Goal: Information Seeking & Learning: Find contact information

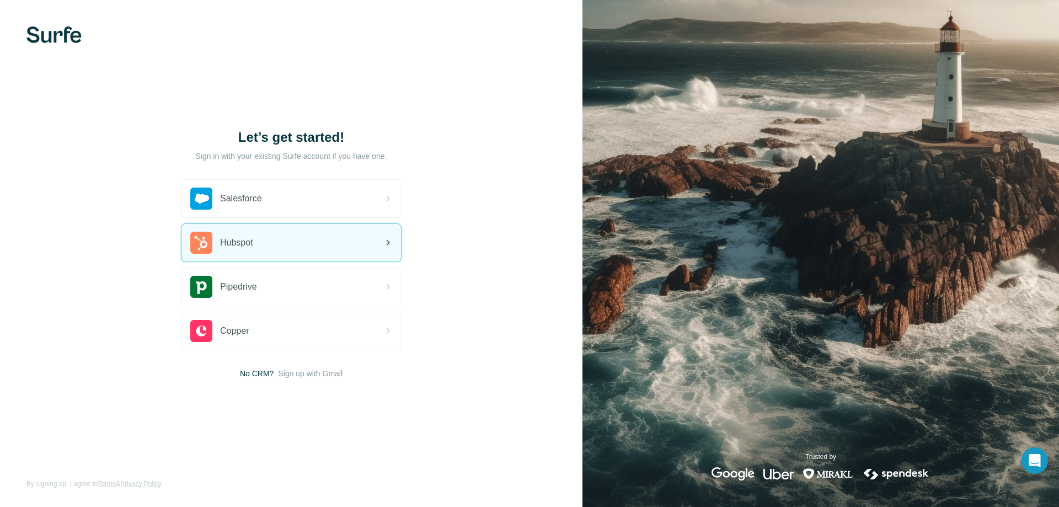
click at [303, 243] on div "Hubspot" at bounding box center [291, 243] width 220 height 38
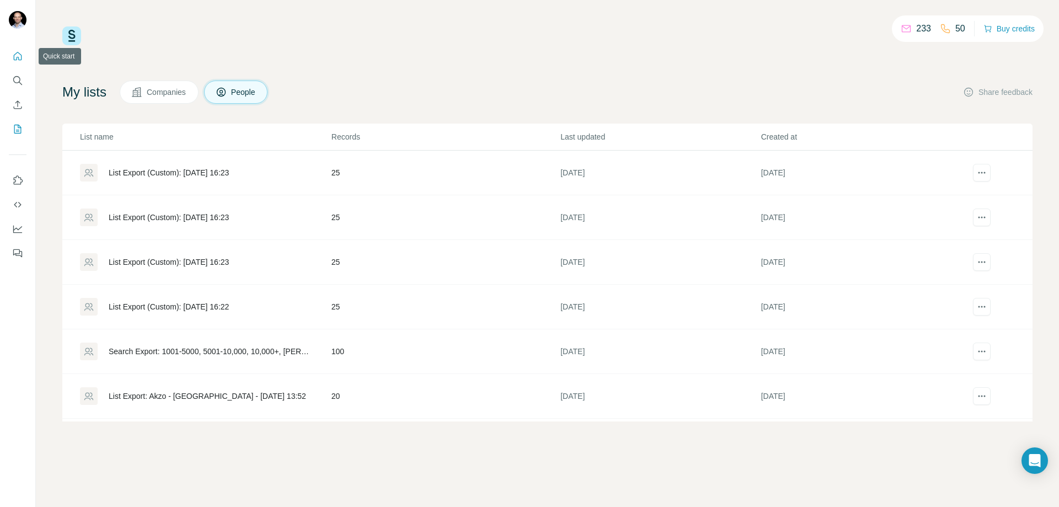
click at [15, 55] on icon "Quick start" at bounding box center [17, 56] width 11 height 11
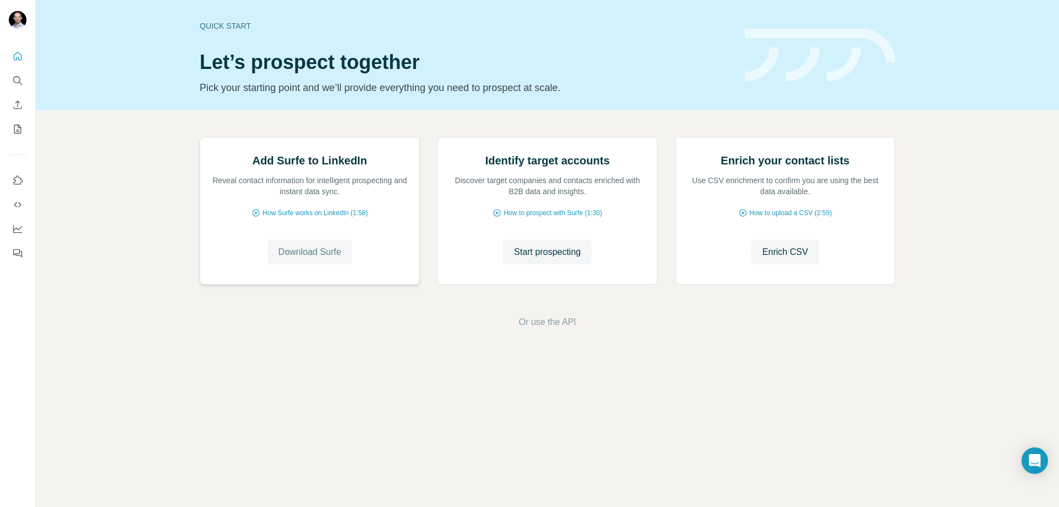
click at [335, 259] on span "Download Surfe" at bounding box center [310, 251] width 63 height 13
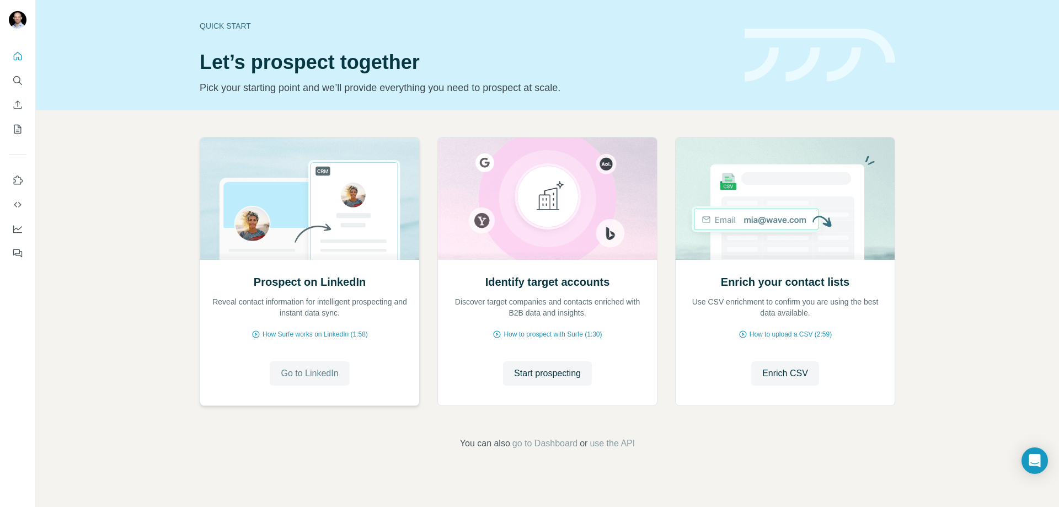
click at [291, 377] on span "Go to LinkedIn" at bounding box center [309, 373] width 57 height 13
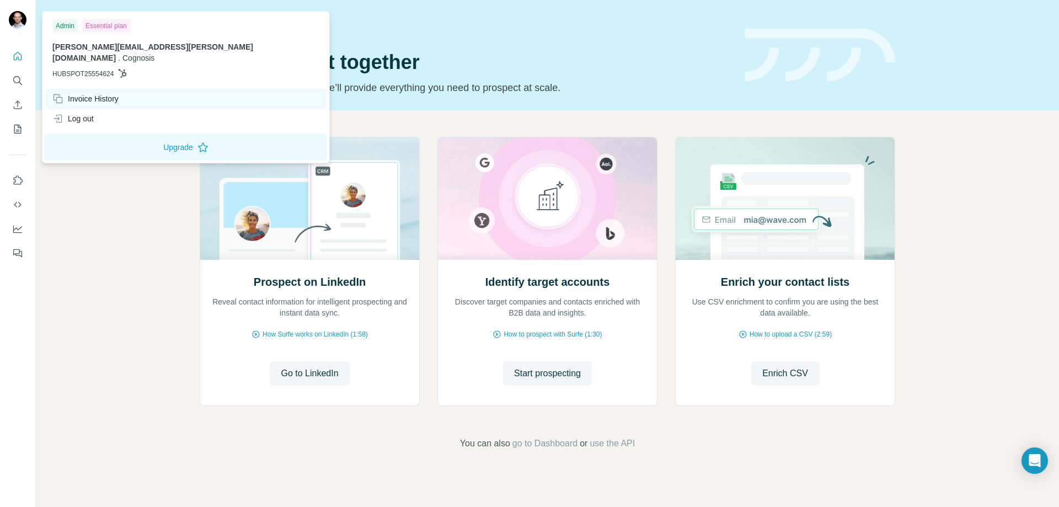
click at [86, 93] on div "Invoice History" at bounding box center [85, 98] width 66 height 11
click at [84, 93] on div "Invoice History" at bounding box center [85, 98] width 66 height 11
click at [93, 93] on div "Invoice History" at bounding box center [85, 98] width 66 height 11
click at [60, 93] on icon at bounding box center [57, 98] width 11 height 11
click at [58, 93] on icon at bounding box center [57, 98] width 11 height 11
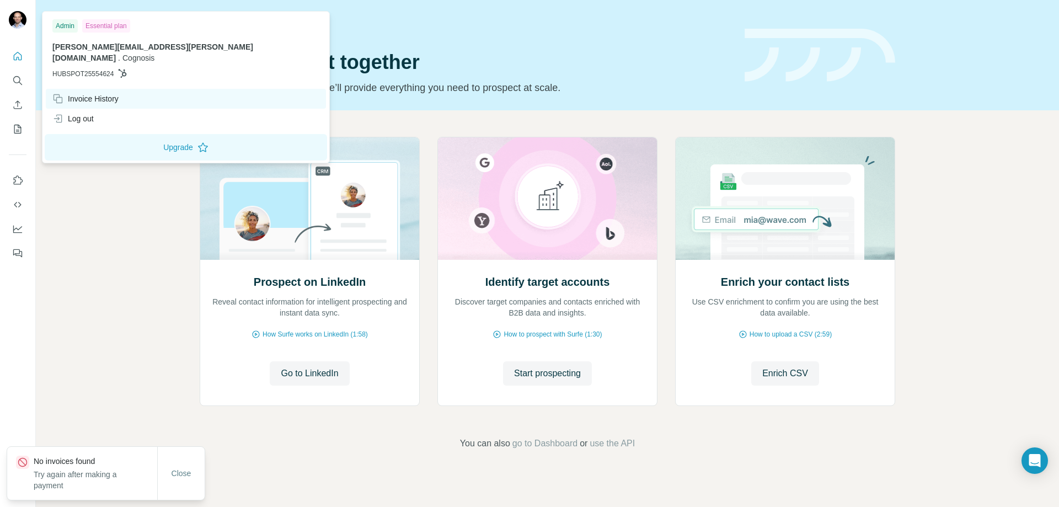
click at [58, 93] on icon at bounding box center [57, 98] width 11 height 11
click at [63, 93] on icon at bounding box center [57, 98] width 11 height 11
click at [98, 93] on div "Invoice History" at bounding box center [85, 98] width 66 height 11
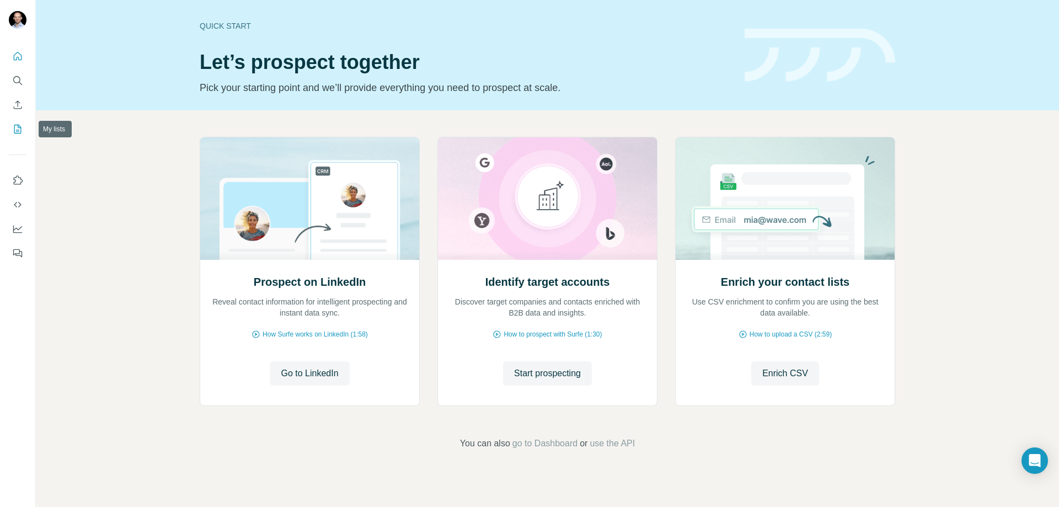
click at [16, 127] on icon "My lists" at bounding box center [17, 129] width 11 height 11
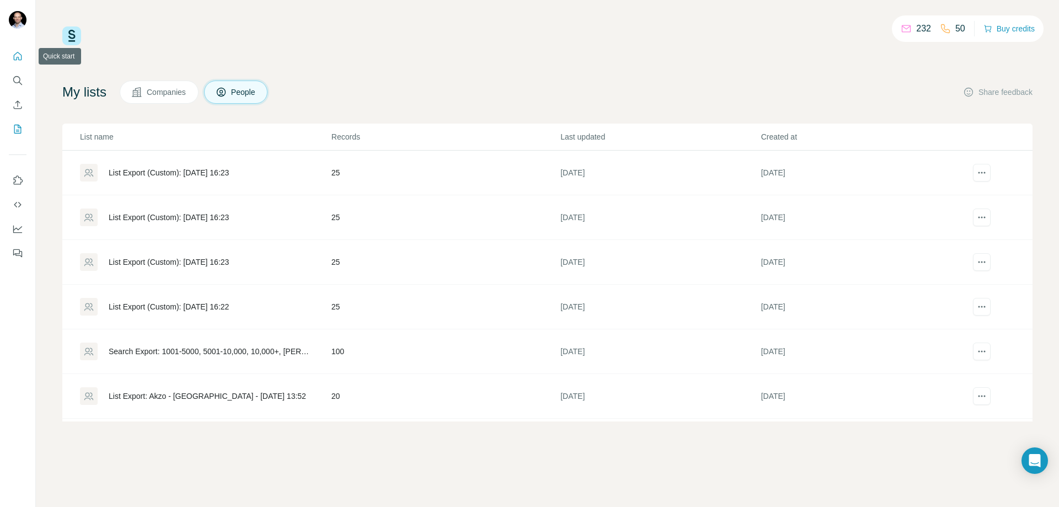
click at [19, 58] on icon "Quick start" at bounding box center [18, 56] width 8 height 8
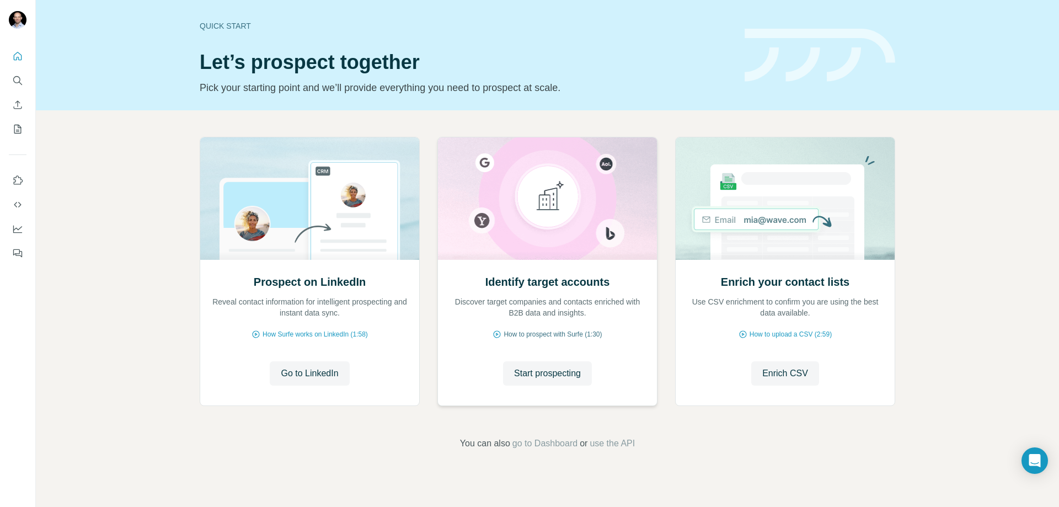
click at [553, 333] on span "How to prospect with Surfe (1:30)" at bounding box center [553, 334] width 98 height 10
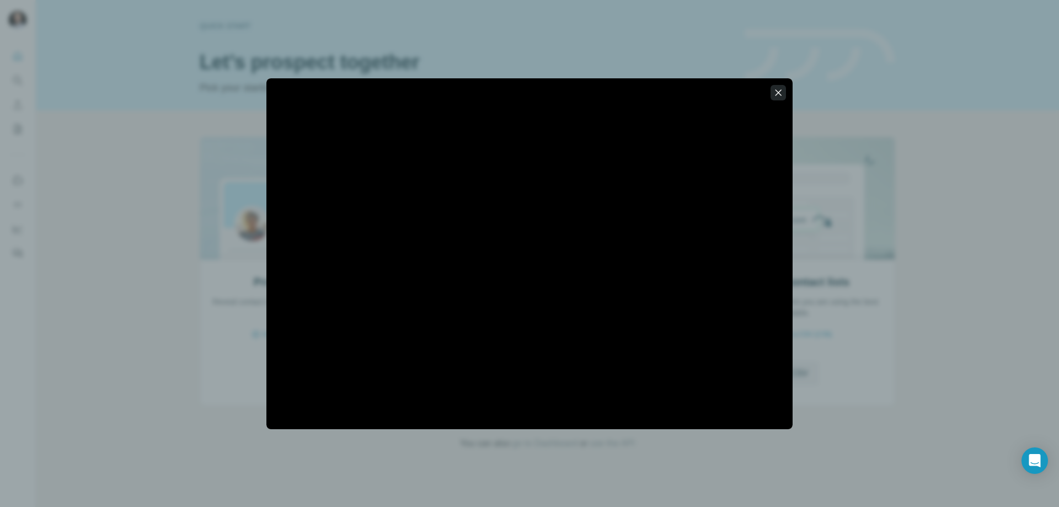
click at [779, 87] on icon "button" at bounding box center [778, 92] width 11 height 11
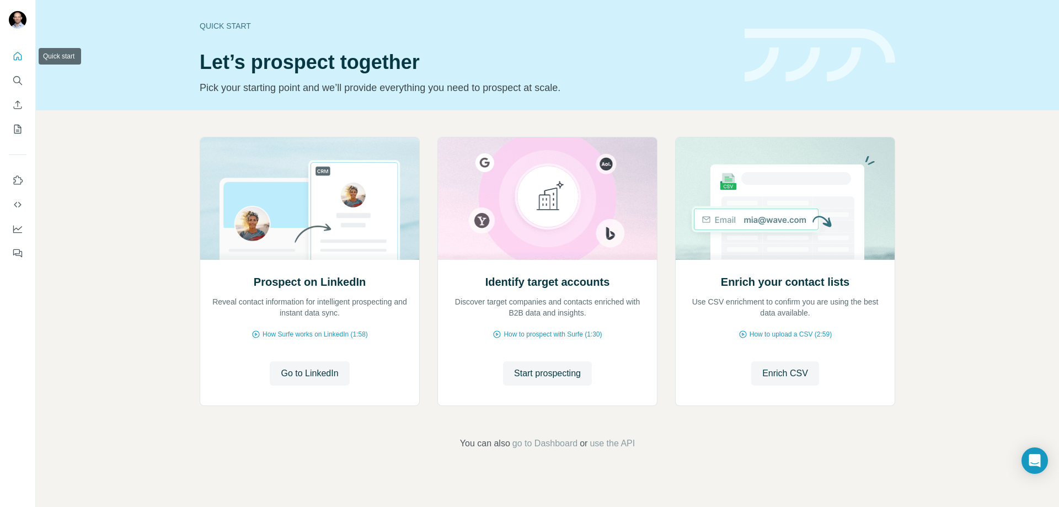
click at [12, 55] on button "Quick start" at bounding box center [18, 56] width 18 height 20
click at [703, 61] on h1 "Let’s prospect together" at bounding box center [466, 62] width 532 height 22
click at [18, 83] on icon "Search" at bounding box center [16, 79] width 7 height 7
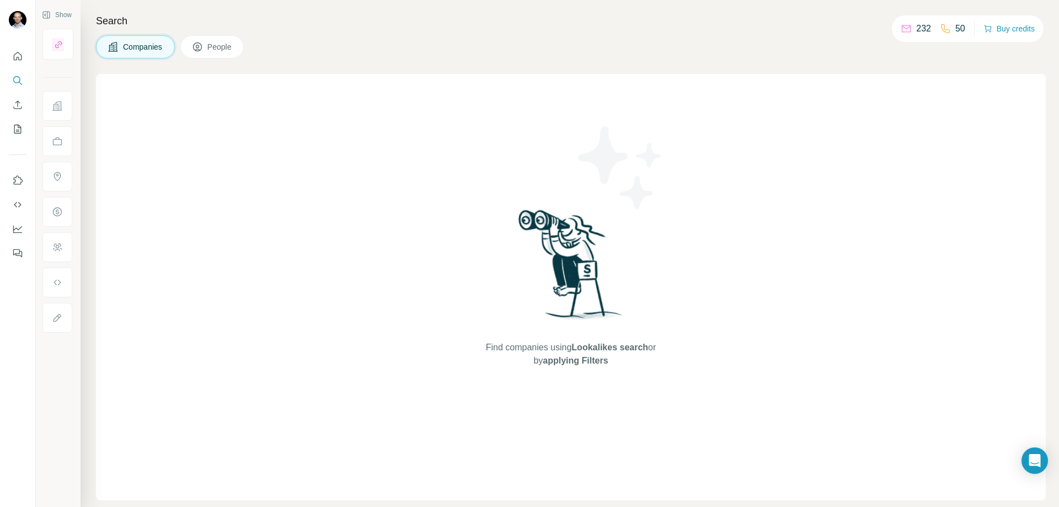
click at [216, 52] on span "People" at bounding box center [219, 46] width 25 height 11
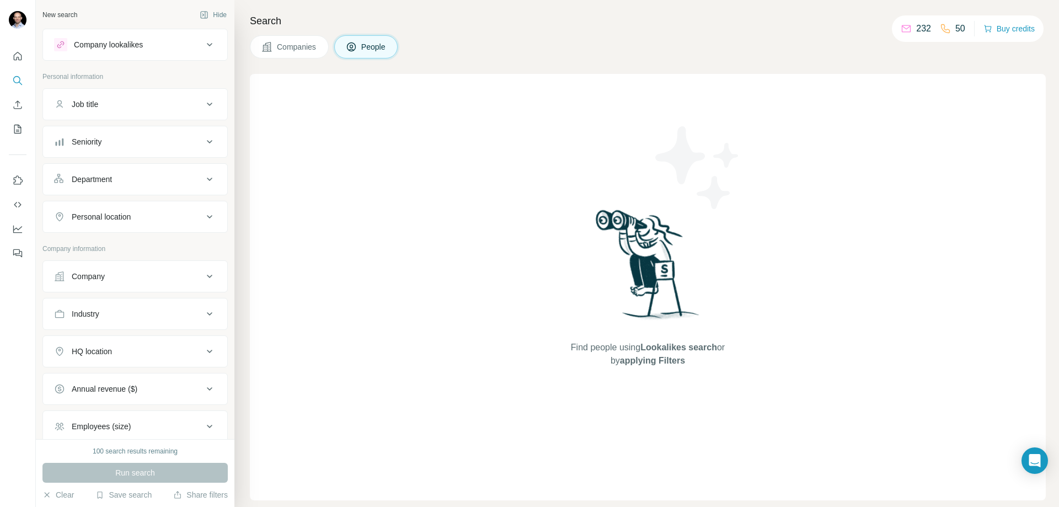
click at [131, 106] on div "Job title" at bounding box center [128, 104] width 149 height 11
click at [106, 269] on button "Company" at bounding box center [135, 276] width 184 height 26
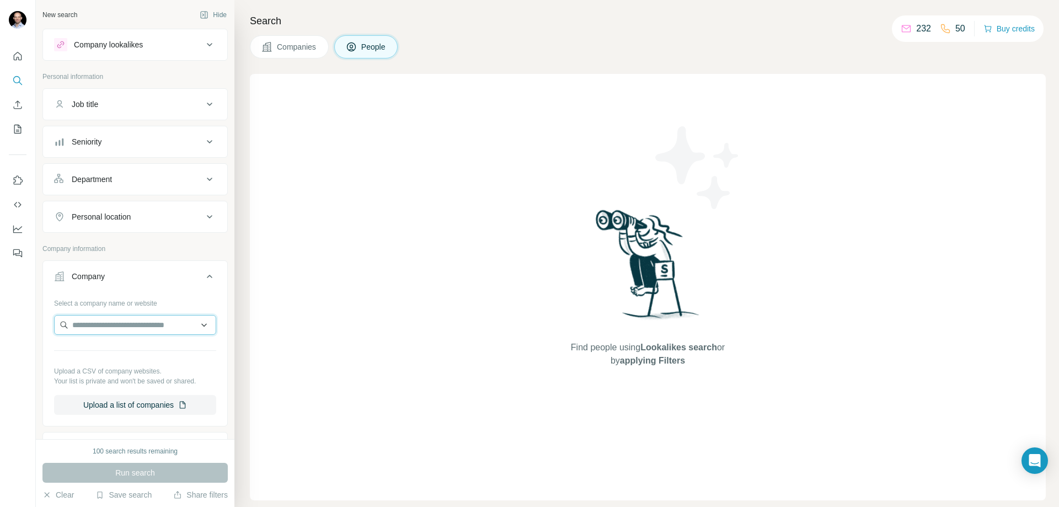
click at [101, 324] on input "text" at bounding box center [135, 325] width 162 height 20
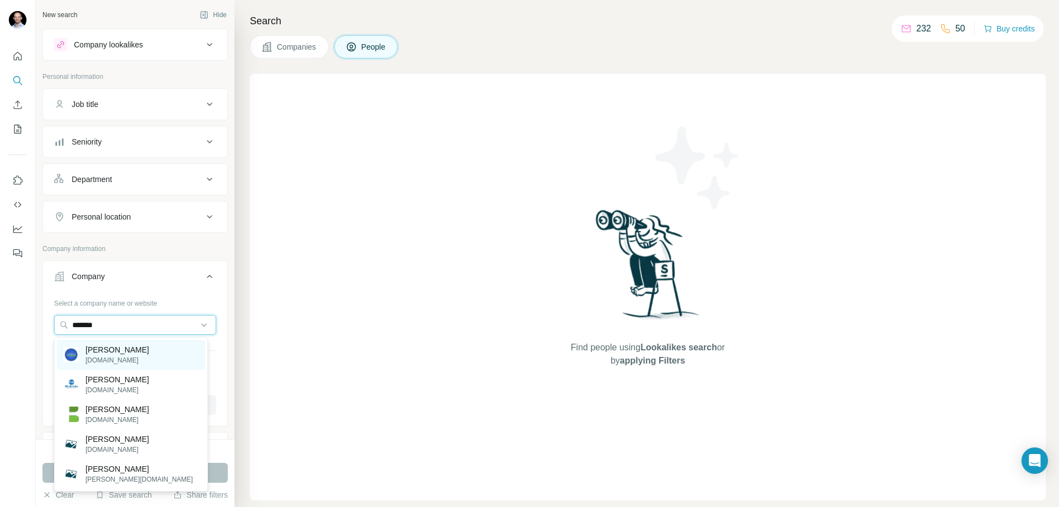
type input "*******"
click at [103, 354] on p "McBride" at bounding box center [116, 349] width 63 height 11
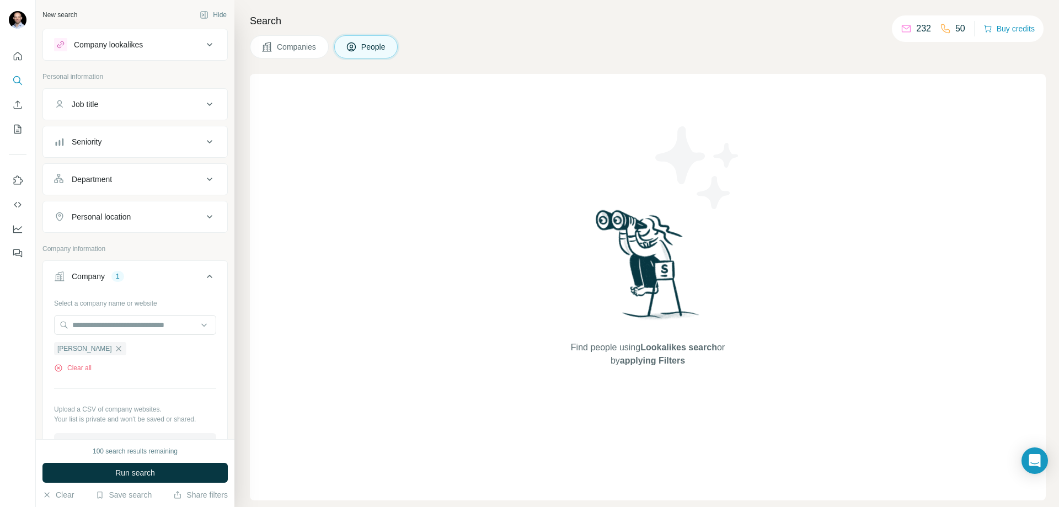
click at [106, 112] on button "Job title" at bounding box center [135, 104] width 184 height 26
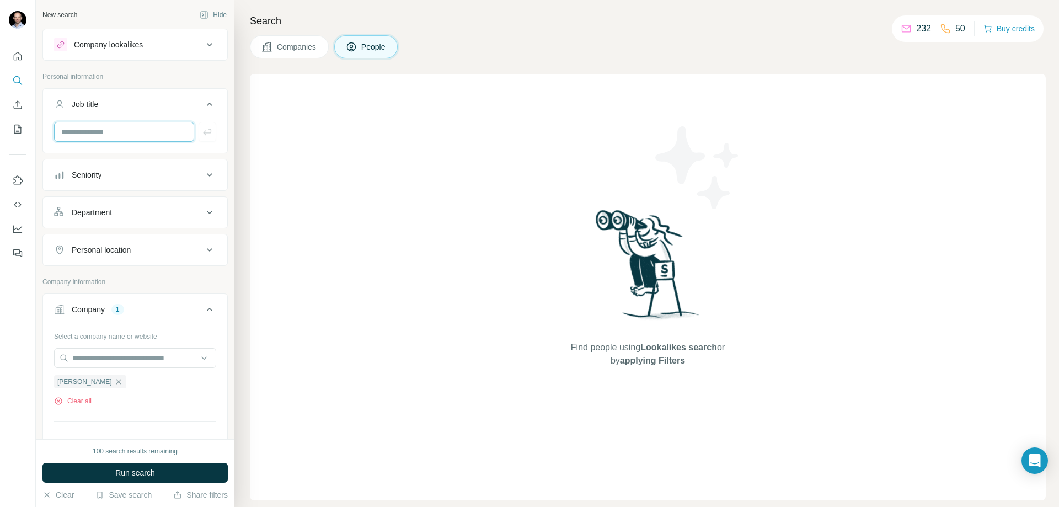
click at [101, 131] on input "text" at bounding box center [124, 132] width 140 height 20
click at [101, 172] on div "Seniority" at bounding box center [87, 174] width 30 height 11
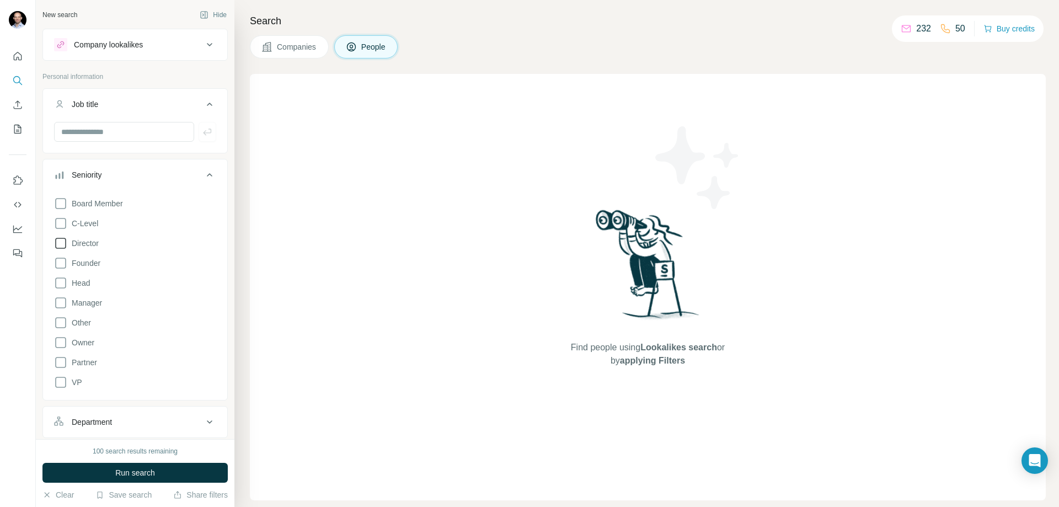
click at [92, 242] on span "Director" at bounding box center [82, 243] width 31 height 11
click at [90, 222] on span "C-Level" at bounding box center [82, 223] width 31 height 11
click at [101, 473] on button "Run search" at bounding box center [134, 473] width 185 height 20
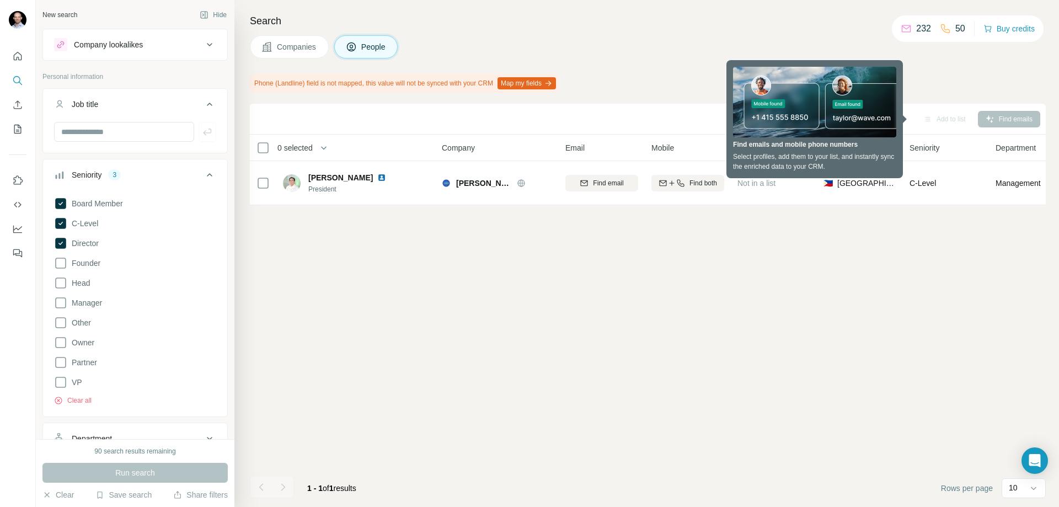
click at [339, 394] on div "Sync to HubSpot Add to list Find emails 0 selected People Company Email Mobile …" at bounding box center [648, 305] width 796 height 403
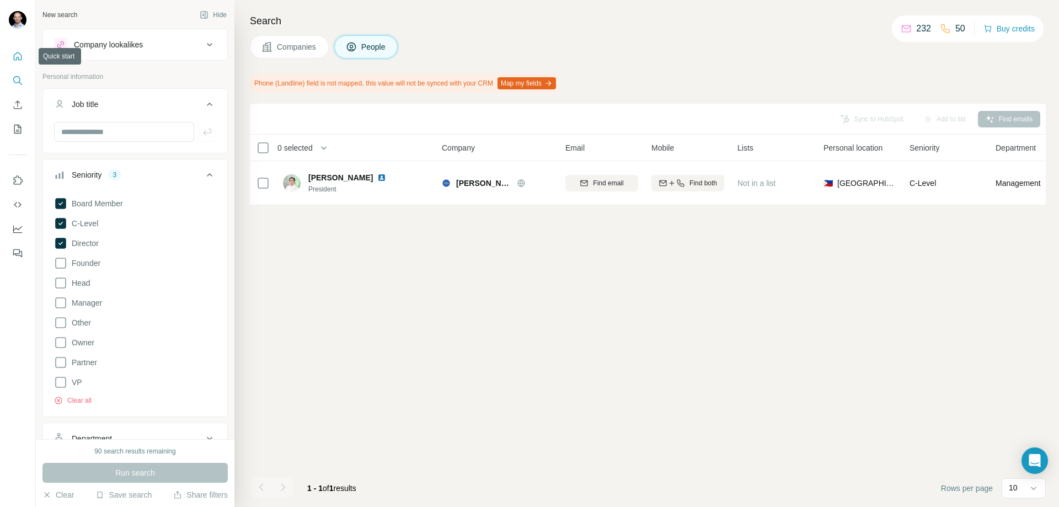
click at [9, 56] on button "Quick start" at bounding box center [18, 56] width 18 height 20
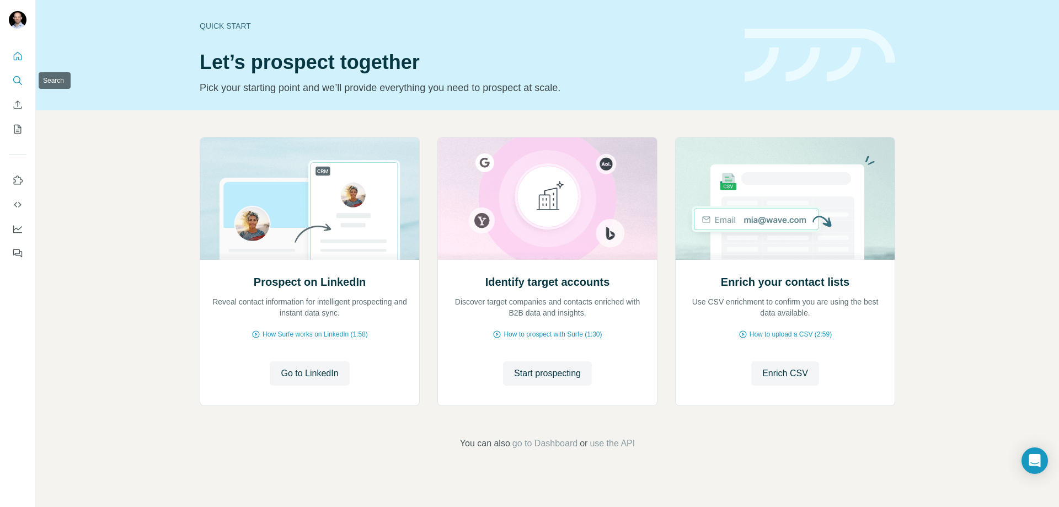
click at [18, 81] on icon "Search" at bounding box center [17, 80] width 11 height 11
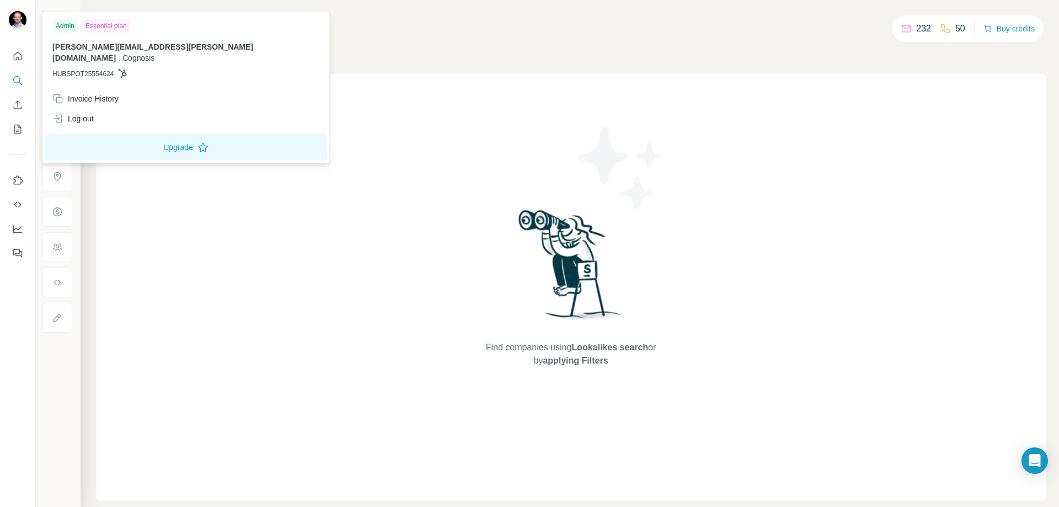
click at [18, 23] on img at bounding box center [18, 20] width 18 height 18
click at [314, 303] on div "Find companies using Lookalikes search or by applying Filters" at bounding box center [571, 287] width 950 height 426
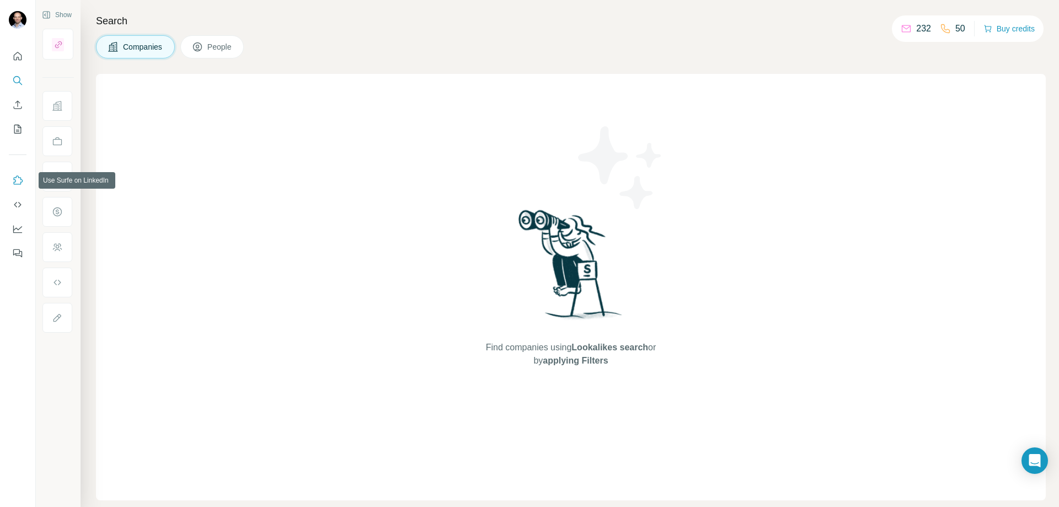
click at [14, 178] on icon "Use Surfe on LinkedIn" at bounding box center [17, 180] width 11 height 11
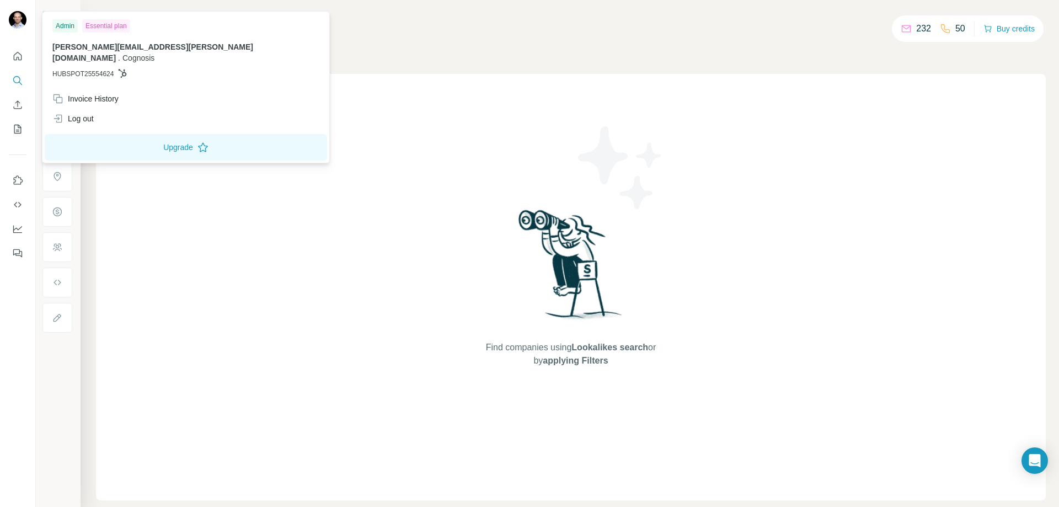
click at [18, 20] on img at bounding box center [18, 20] width 18 height 18
click at [70, 26] on div "Admin" at bounding box center [64, 25] width 25 height 13
click at [71, 46] on span "[PERSON_NAME][EMAIL_ADDRESS][PERSON_NAME][DOMAIN_NAME]" at bounding box center [152, 52] width 201 height 20
click at [76, 93] on div "Invoice History" at bounding box center [85, 98] width 66 height 11
click at [84, 93] on div "Invoice History" at bounding box center [85, 98] width 66 height 11
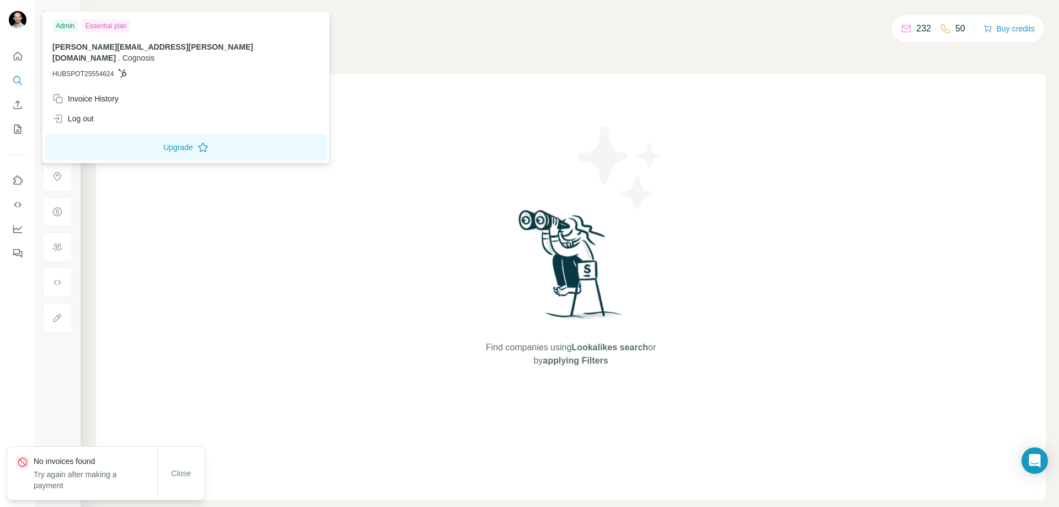
click at [702, 208] on div "Find companies using Lookalikes search or by applying Filters" at bounding box center [571, 287] width 950 height 426
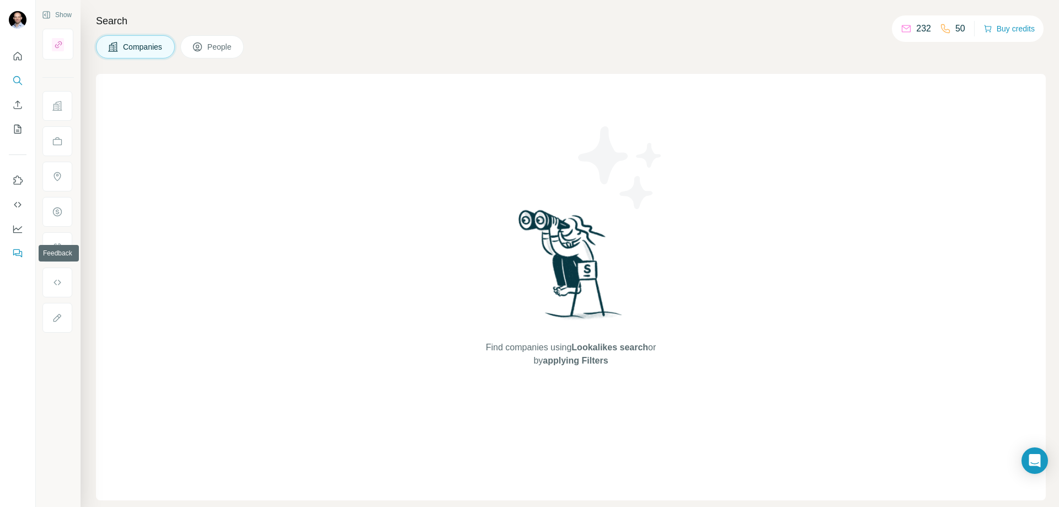
click at [17, 256] on icon "Feedback" at bounding box center [17, 253] width 11 height 11
click at [17, 57] on icon "Quick start" at bounding box center [18, 56] width 8 height 8
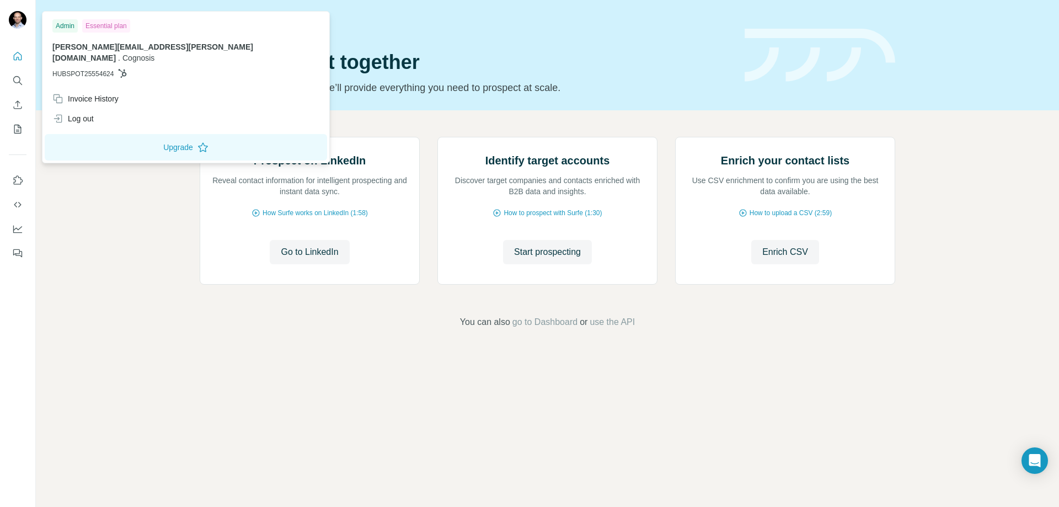
click at [106, 47] on span "[PERSON_NAME][EMAIL_ADDRESS][PERSON_NAME][DOMAIN_NAME]" at bounding box center [152, 52] width 201 height 20
click at [154, 54] on span "Cognosis" at bounding box center [138, 58] width 32 height 9
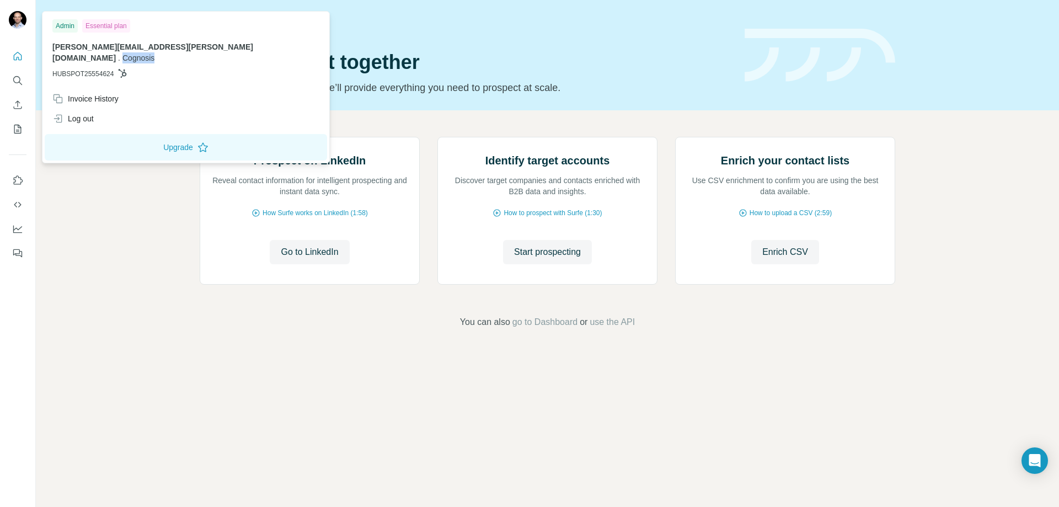
click at [154, 54] on span "Cognosis" at bounding box center [138, 58] width 32 height 9
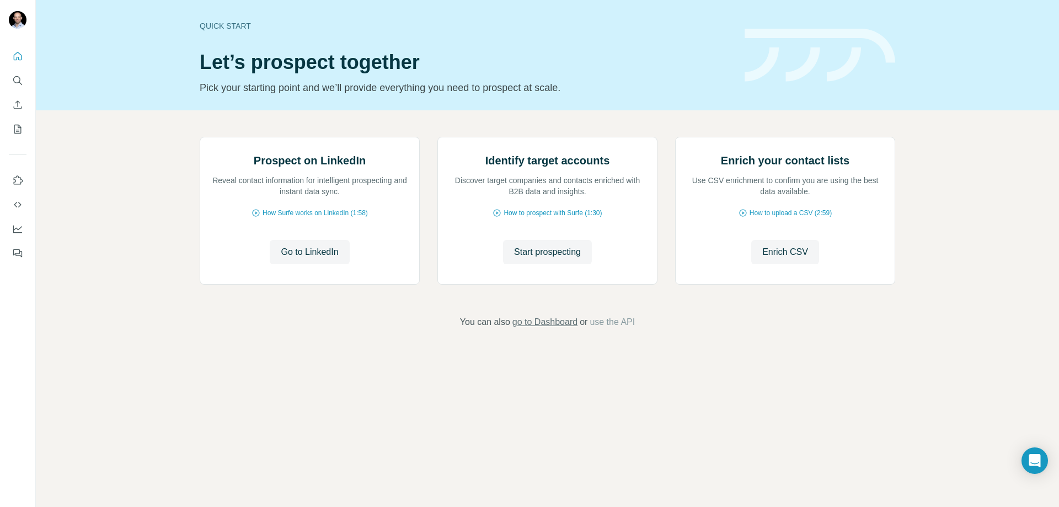
click at [565, 329] on span "go to Dashboard" at bounding box center [544, 321] width 65 height 13
